Goal: Information Seeking & Learning: Learn about a topic

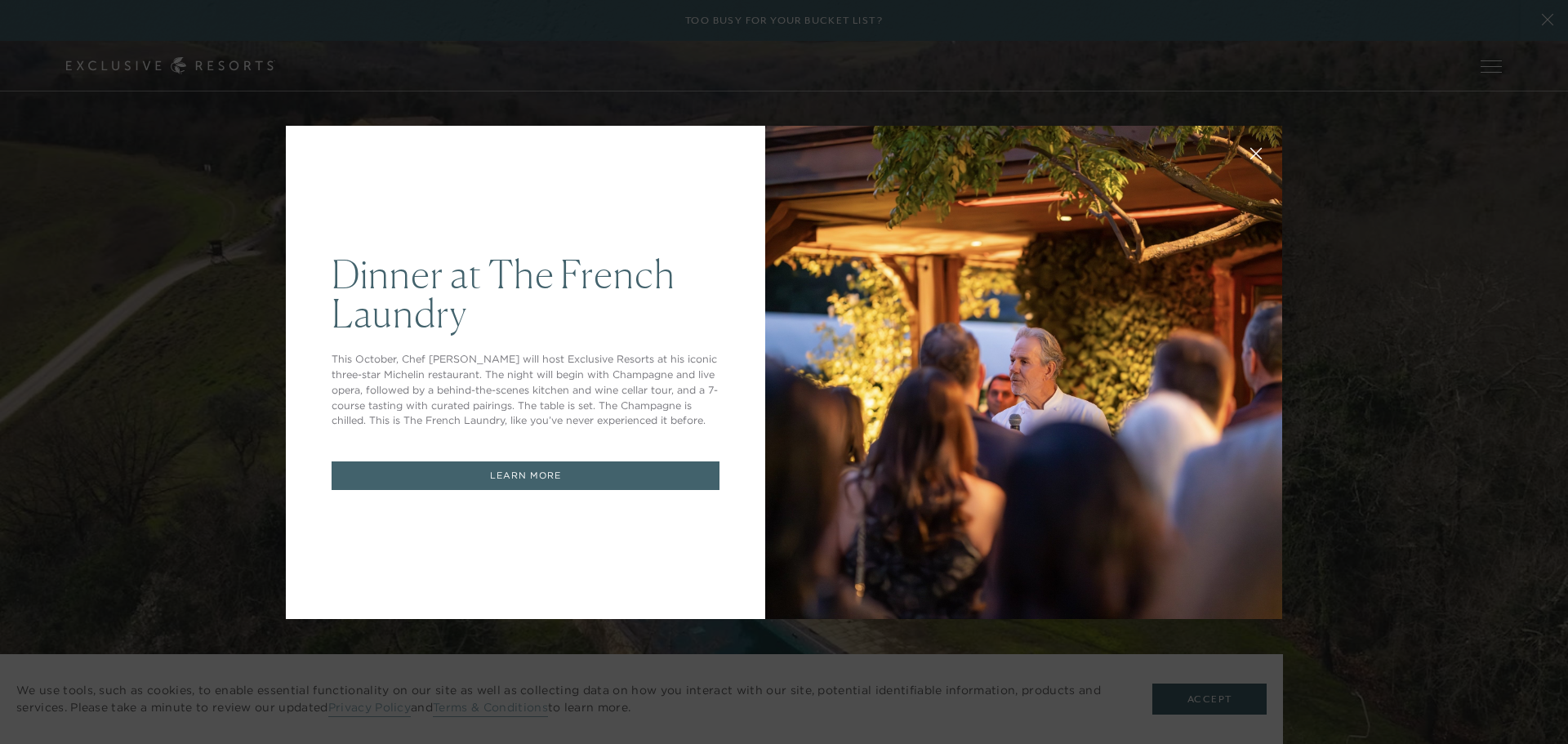
click at [559, 467] on link "LEARN MORE" at bounding box center [525, 475] width 388 height 29
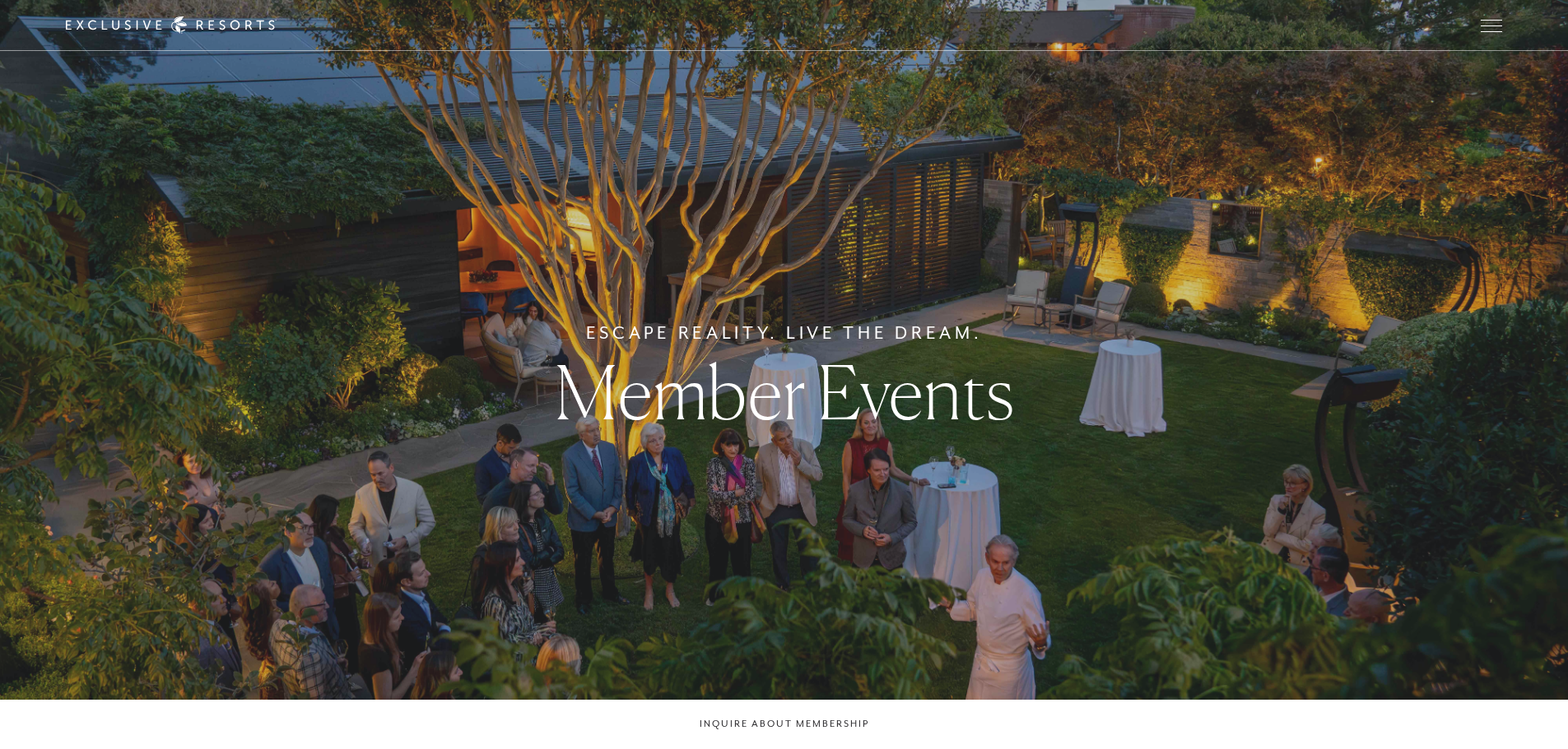
click at [1417, 129] on div "Escape Reality. Live The Dream. Member Events" at bounding box center [784, 374] width 1568 height 749
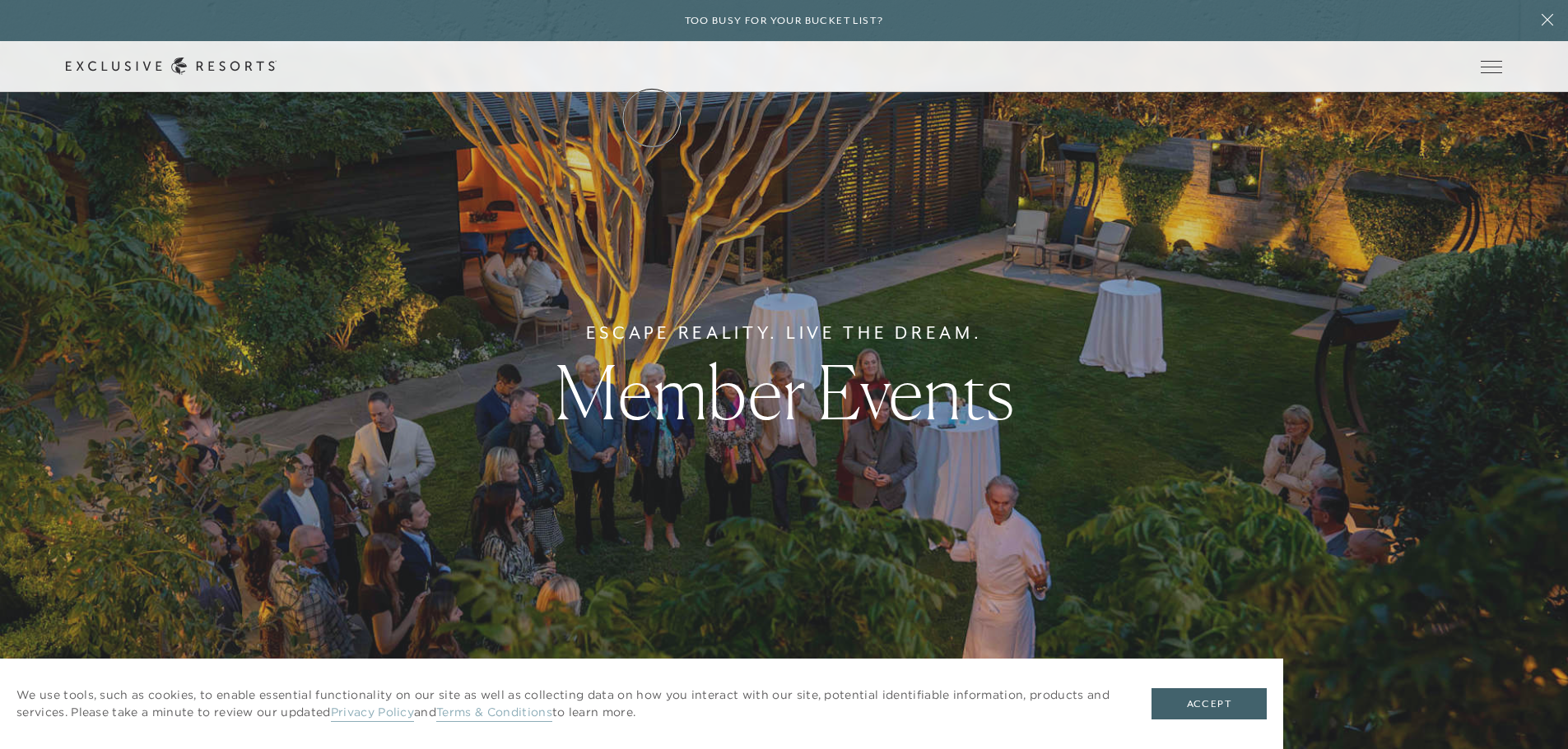
click at [0, 0] on link "The Collection" at bounding box center [0, 0] width 0 height 0
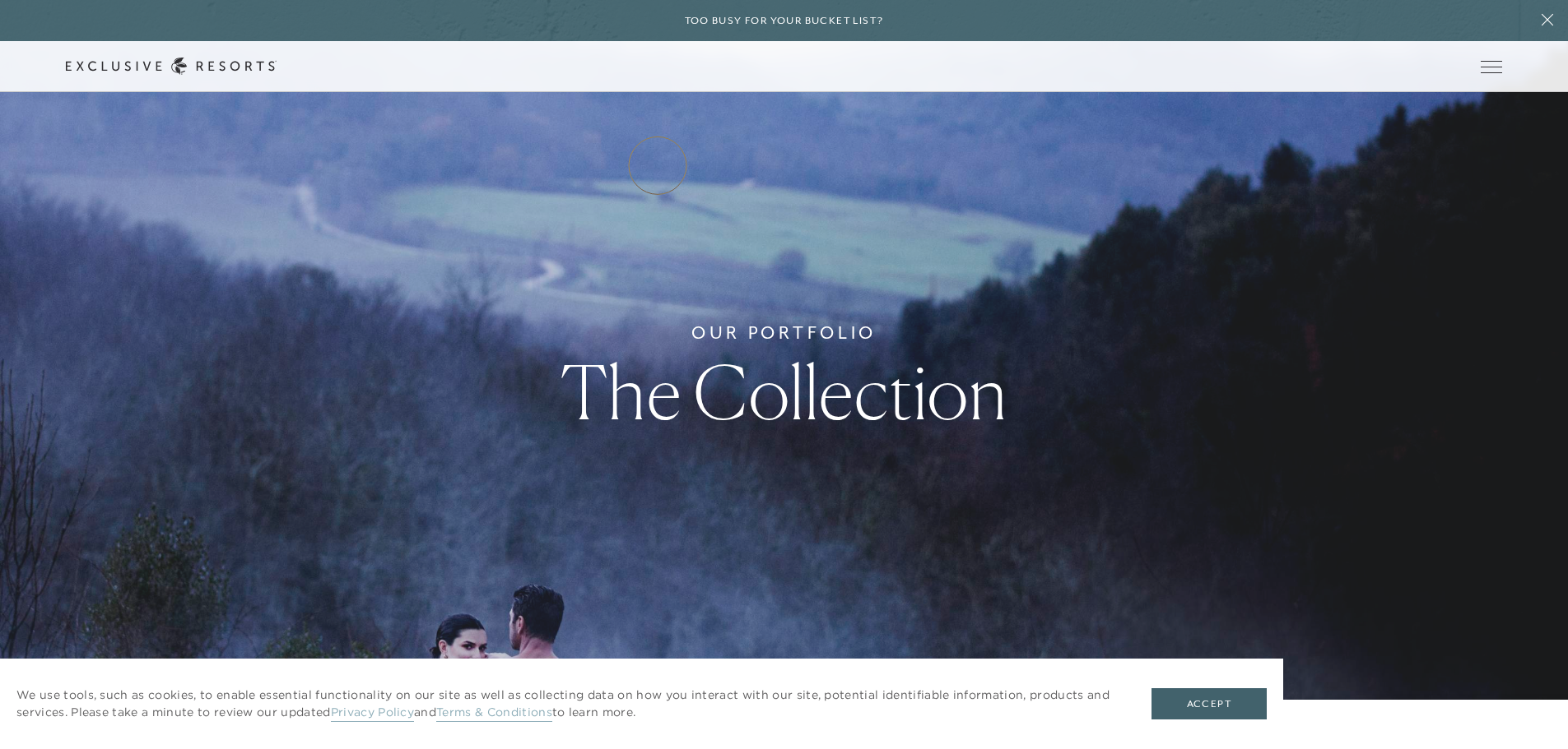
click at [0, 0] on link "Residence Collection" at bounding box center [0, 0] width 0 height 0
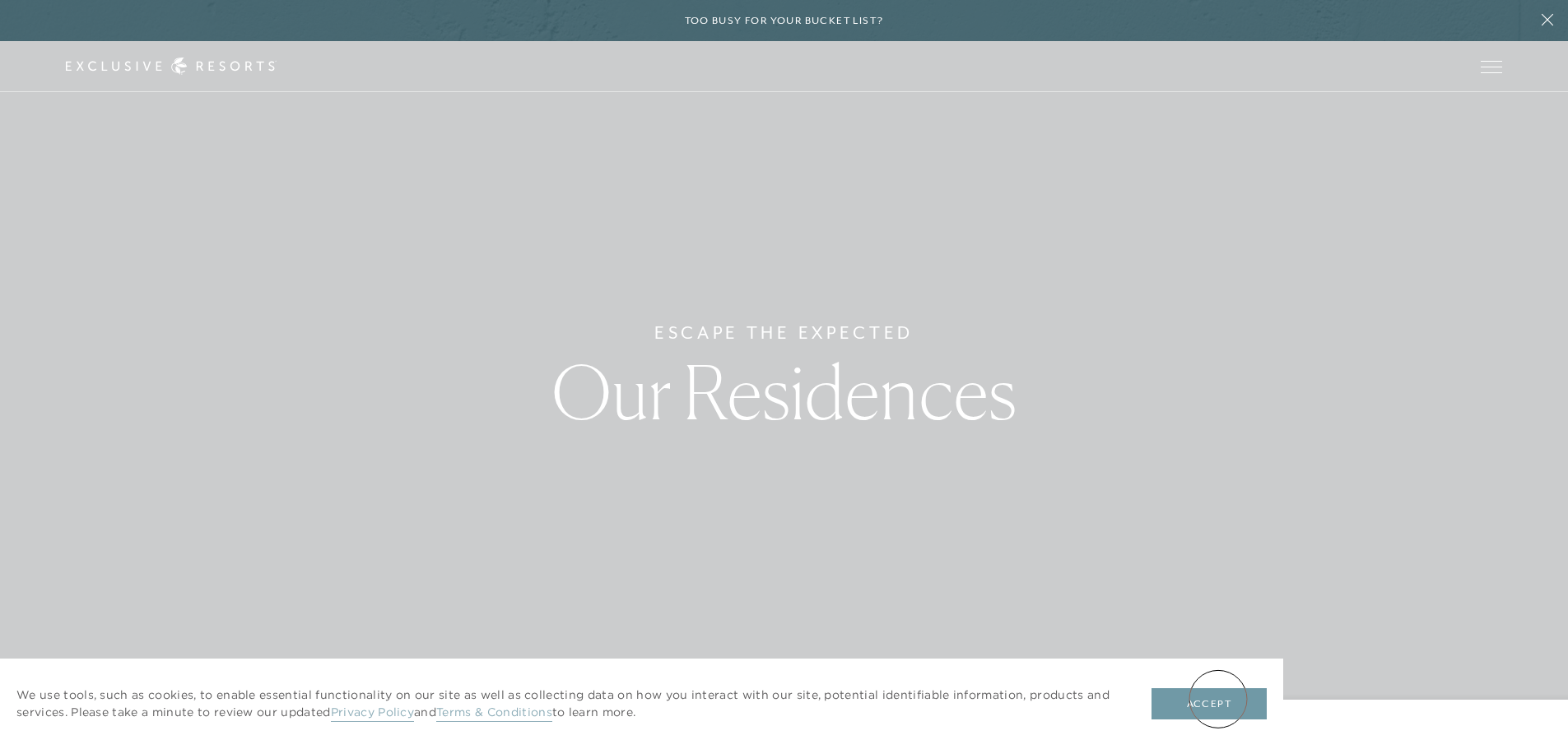
click at [1218, 699] on button "Accept" at bounding box center [1209, 704] width 115 height 31
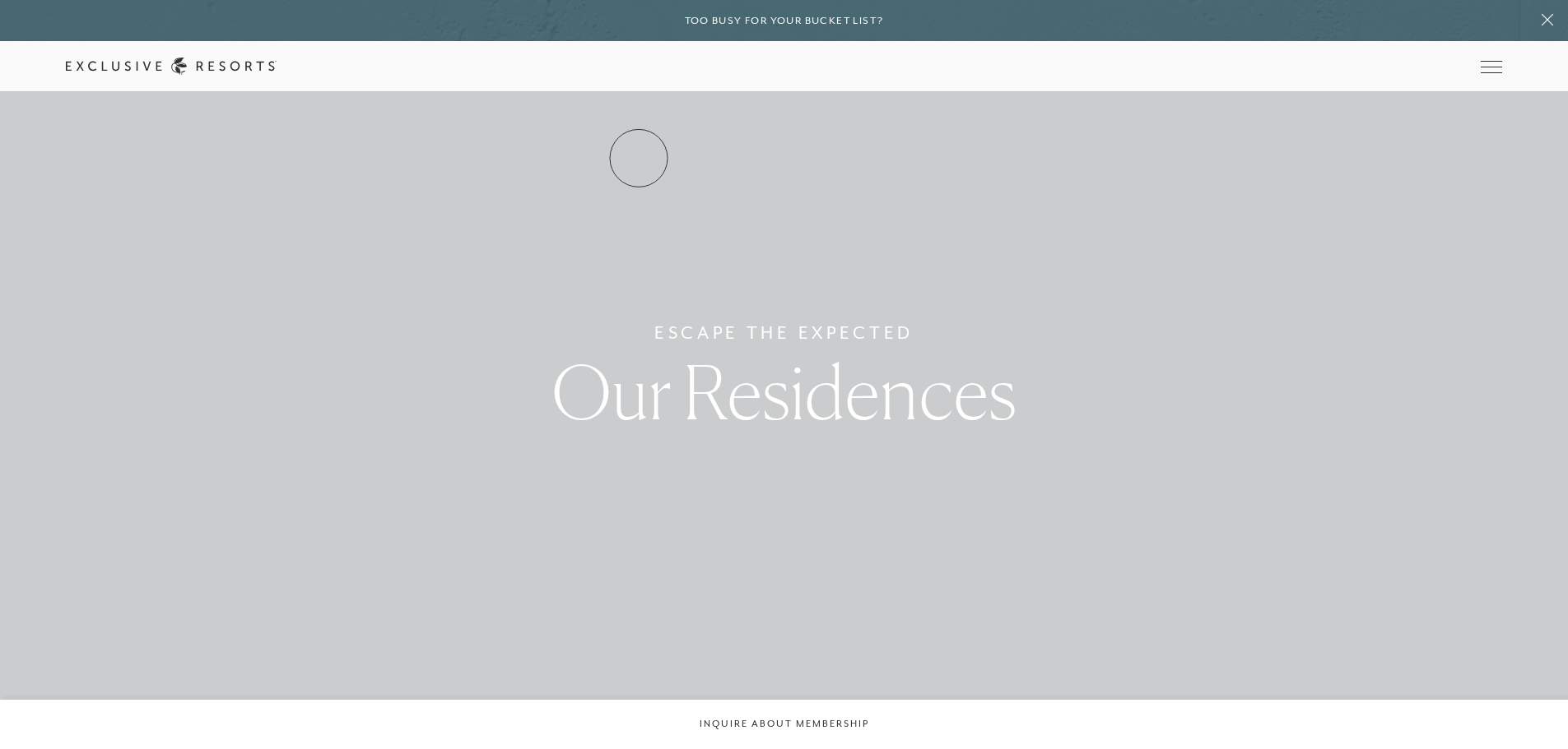
click at [0, 0] on link "Residence Collection" at bounding box center [0, 0] width 0 height 0
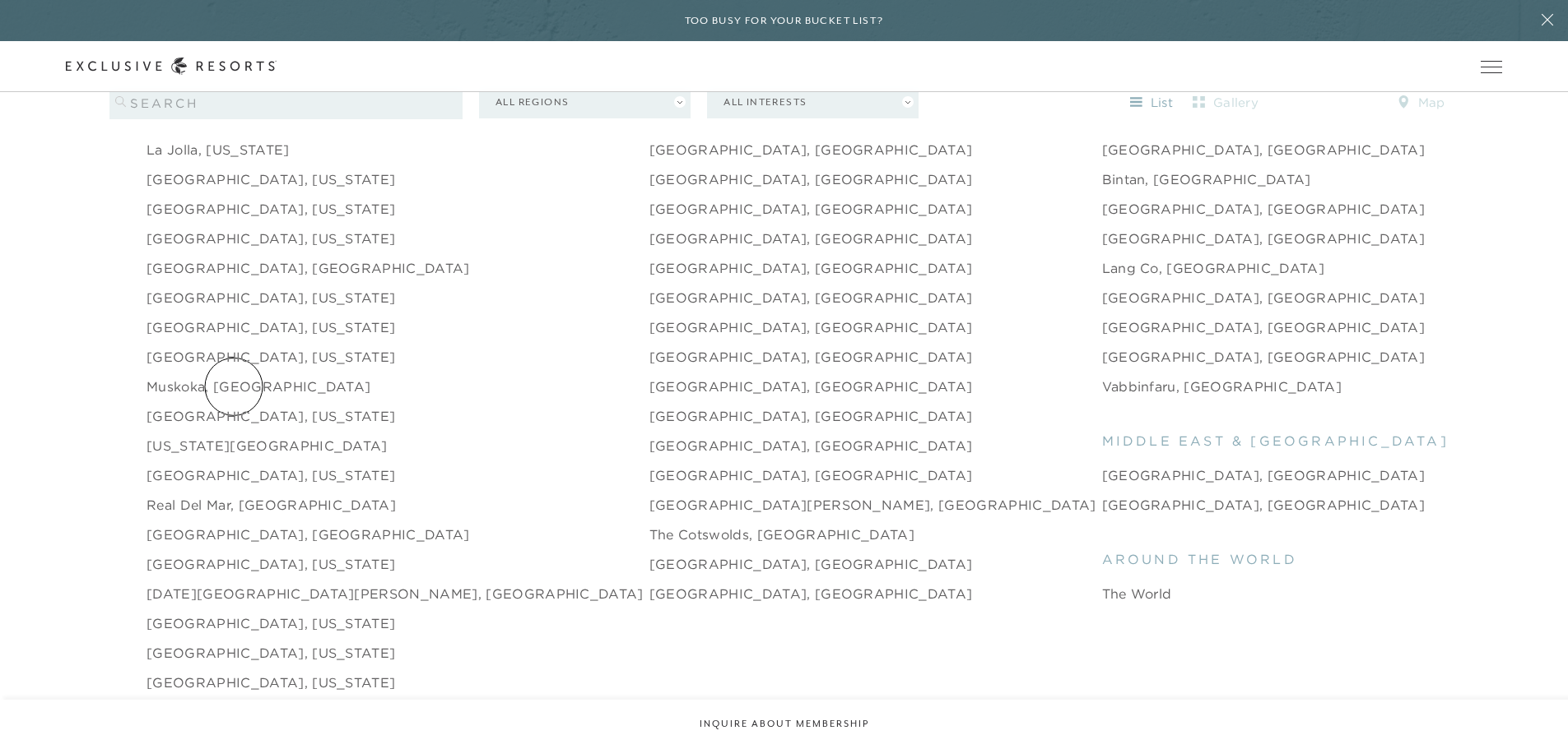
scroll to position [2221, 0]
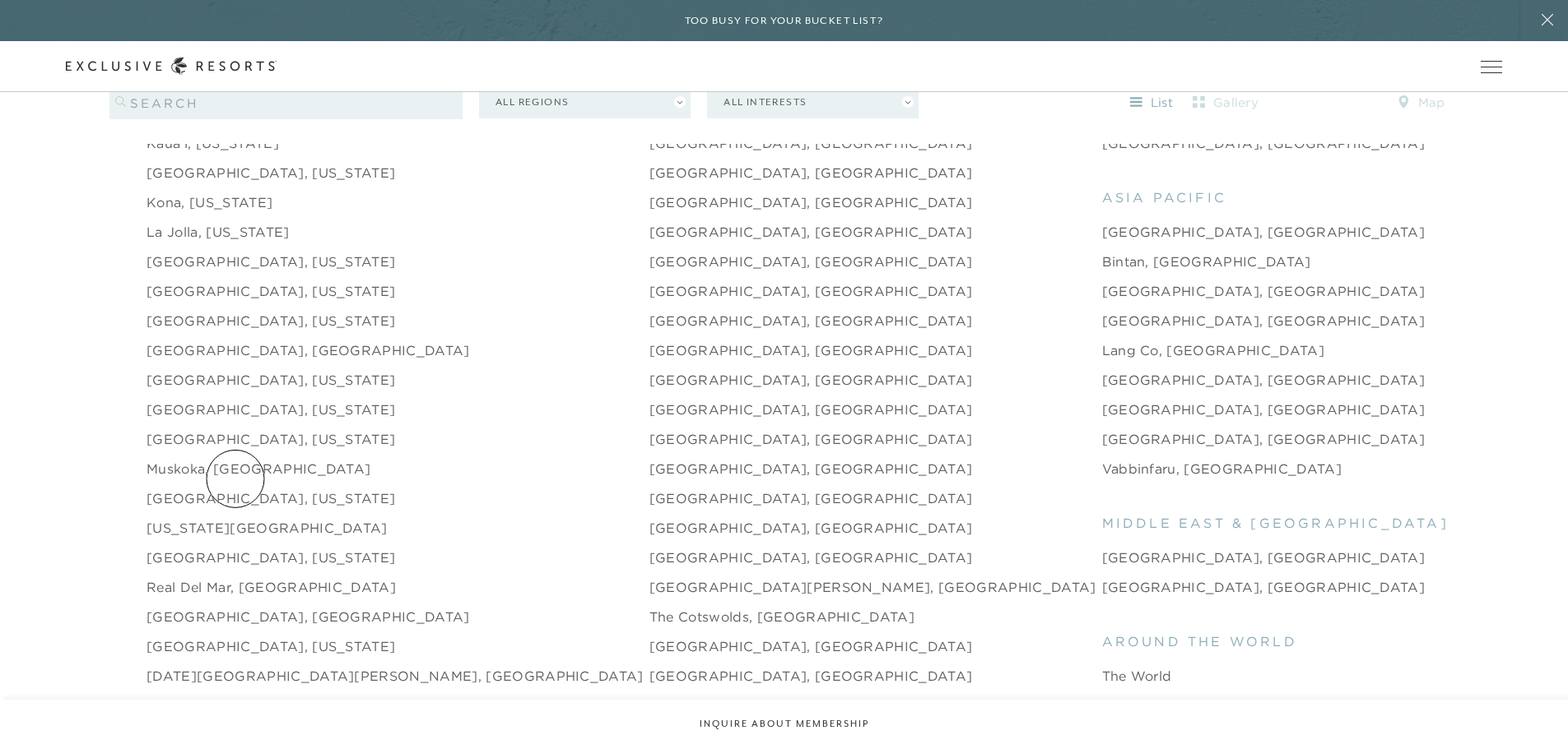
click at [235, 489] on link "Nantucket, Massachusetts" at bounding box center [270, 498] width 249 height 20
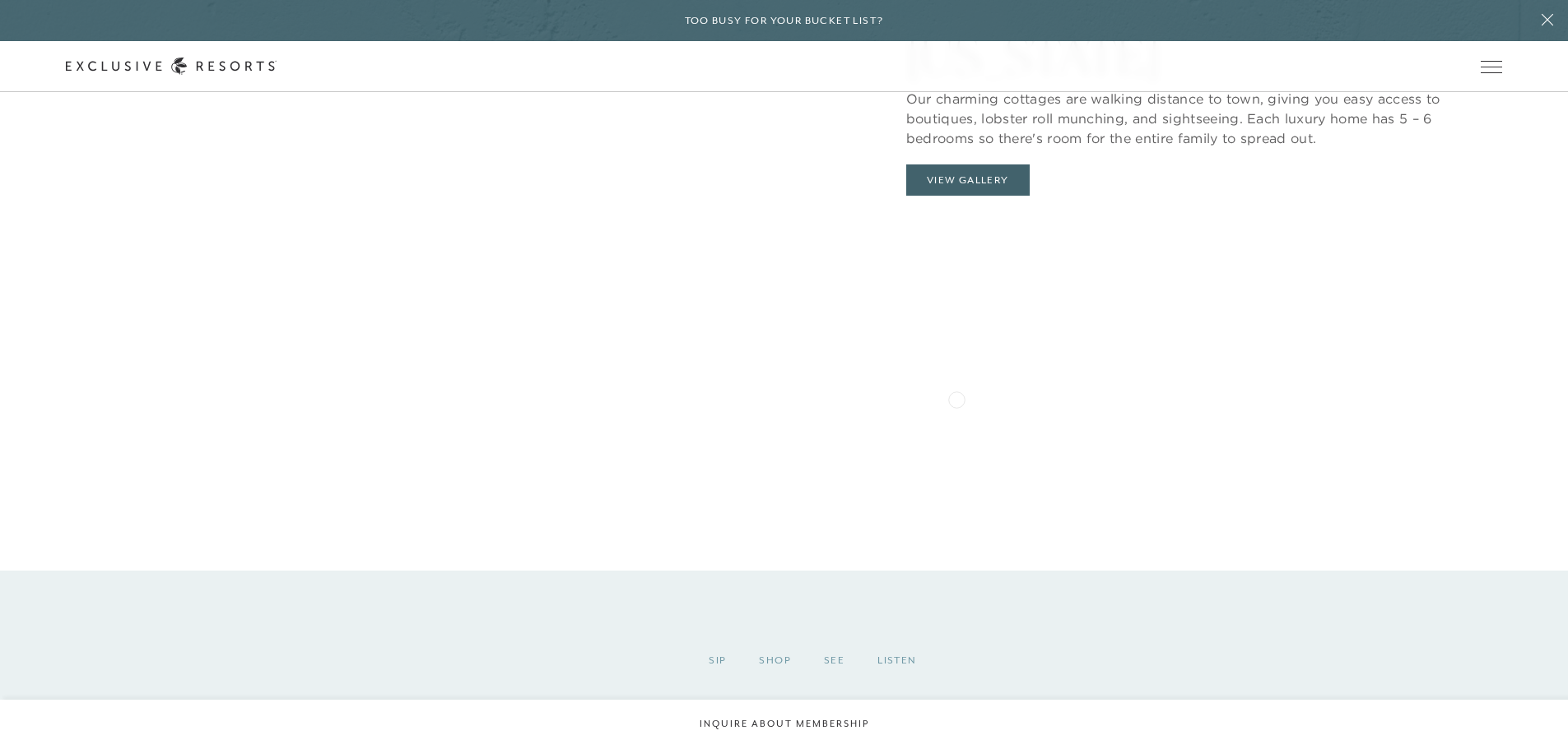
scroll to position [1854, 0]
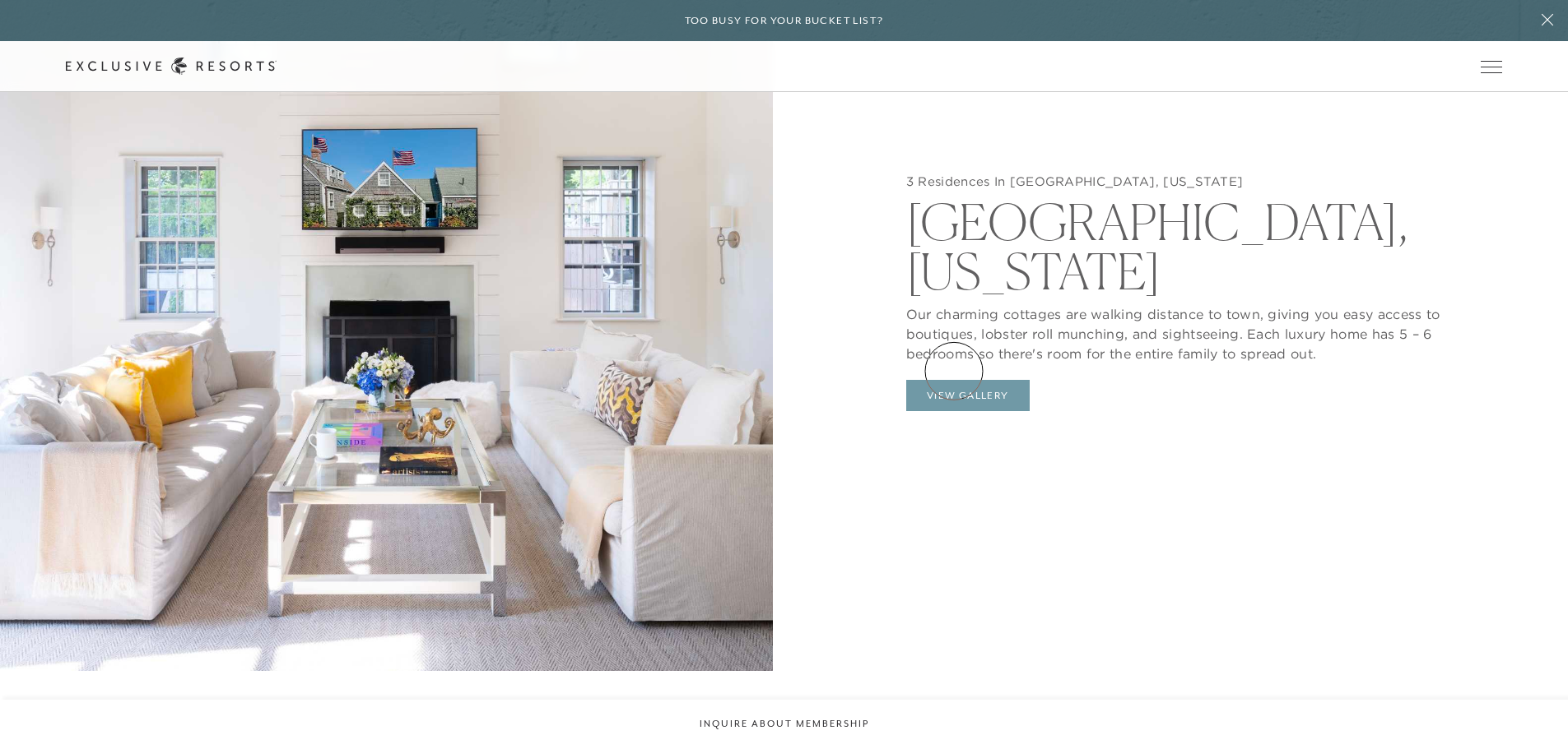
click at [953, 380] on button "View Gallery" at bounding box center [967, 395] width 123 height 31
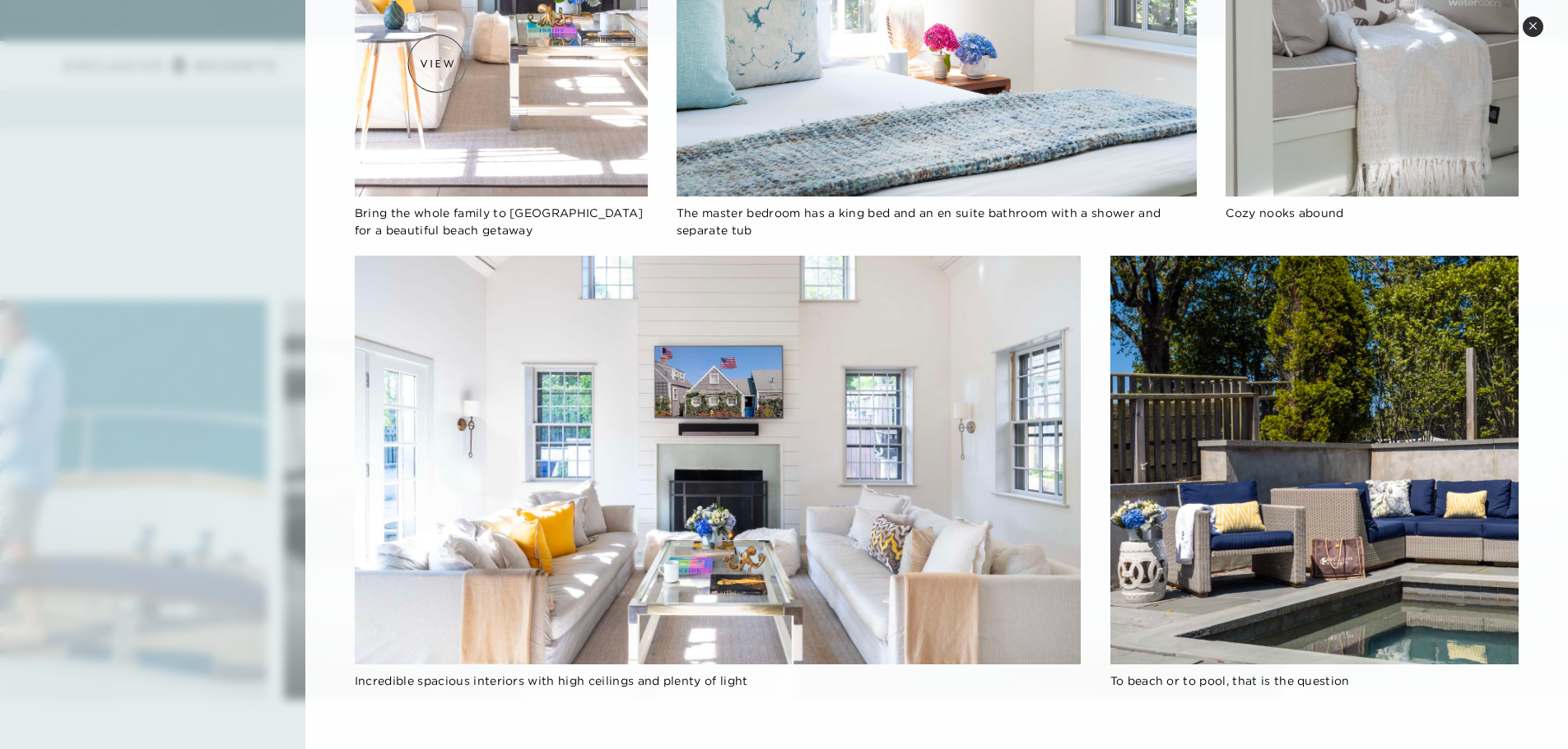
scroll to position [2326, 0]
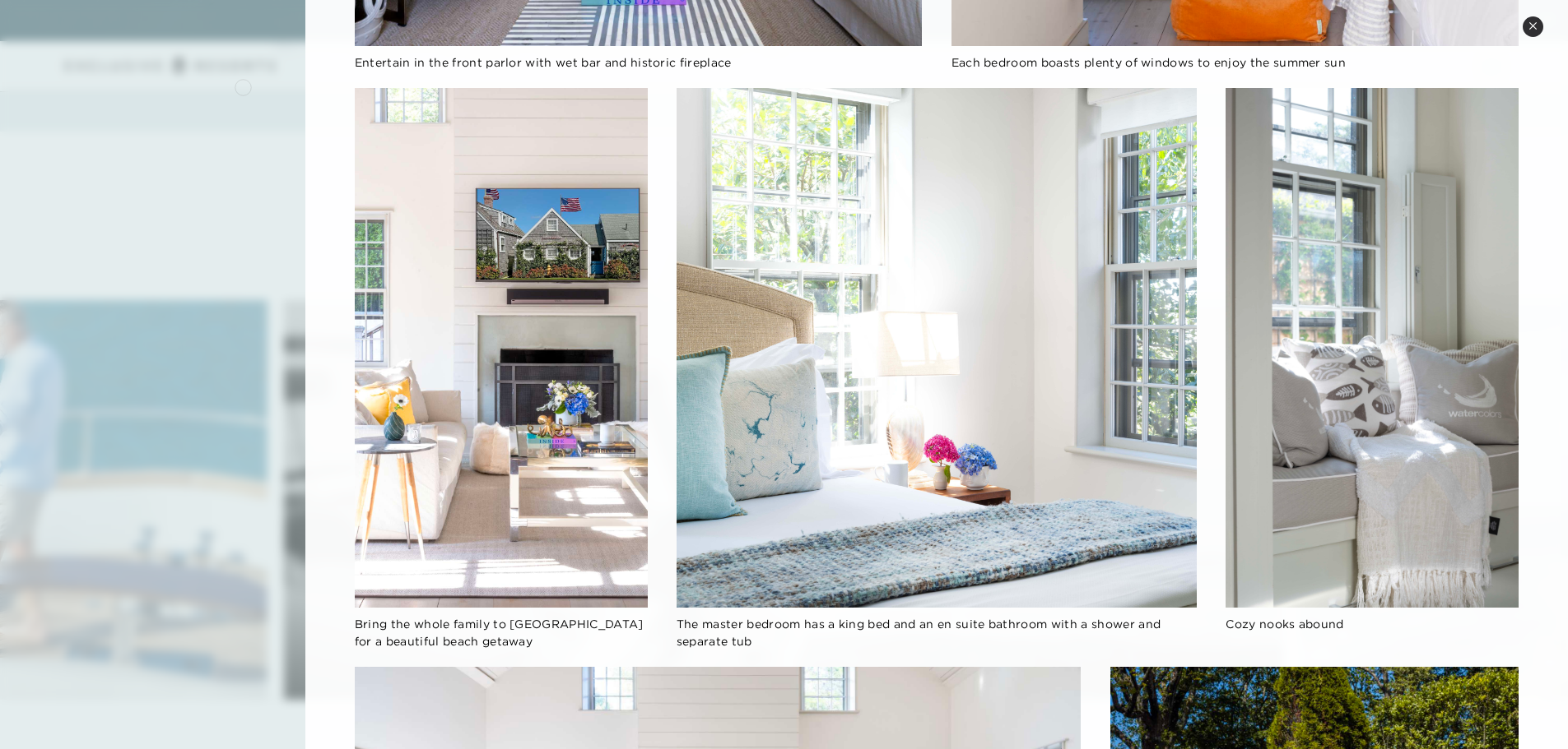
drag, startPoint x: 243, startPoint y: 85, endPoint x: 264, endPoint y: 44, distance: 46.1
click at [242, 85] on div at bounding box center [784, 374] width 1568 height 749
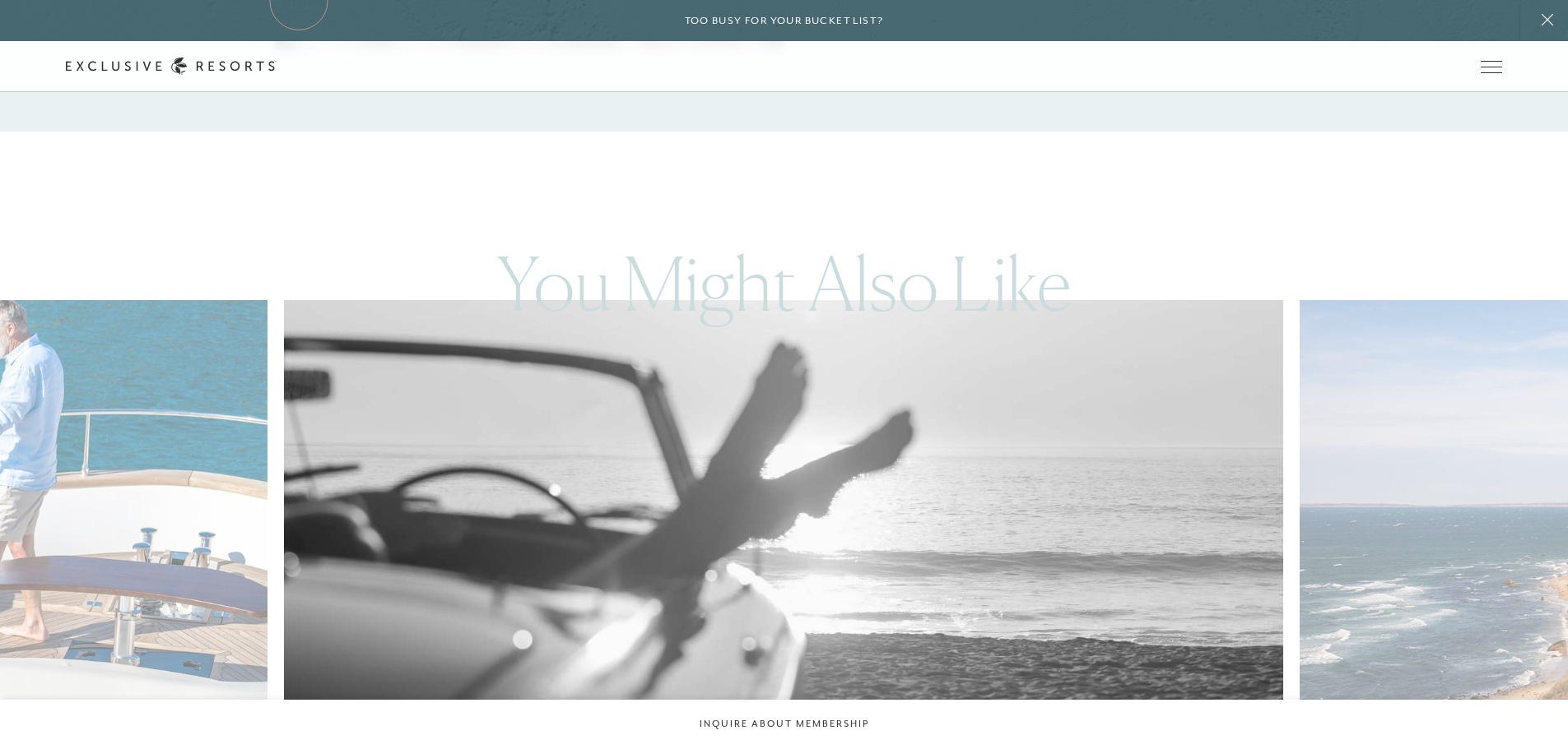
scroll to position [1854, 0]
